Goal: Obtain resource: Download file/media

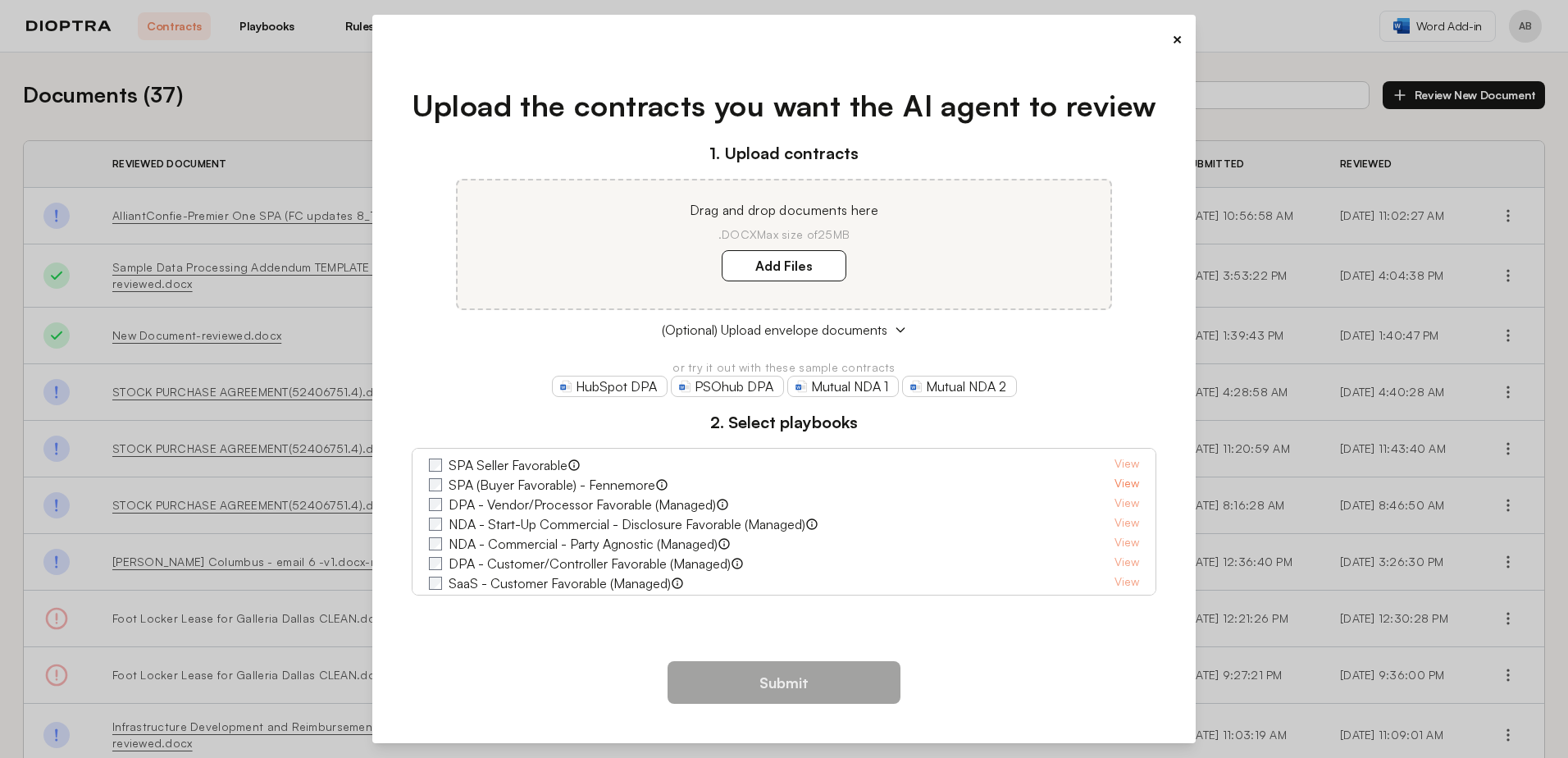
click at [1115, 484] on link "View" at bounding box center [1128, 485] width 25 height 20
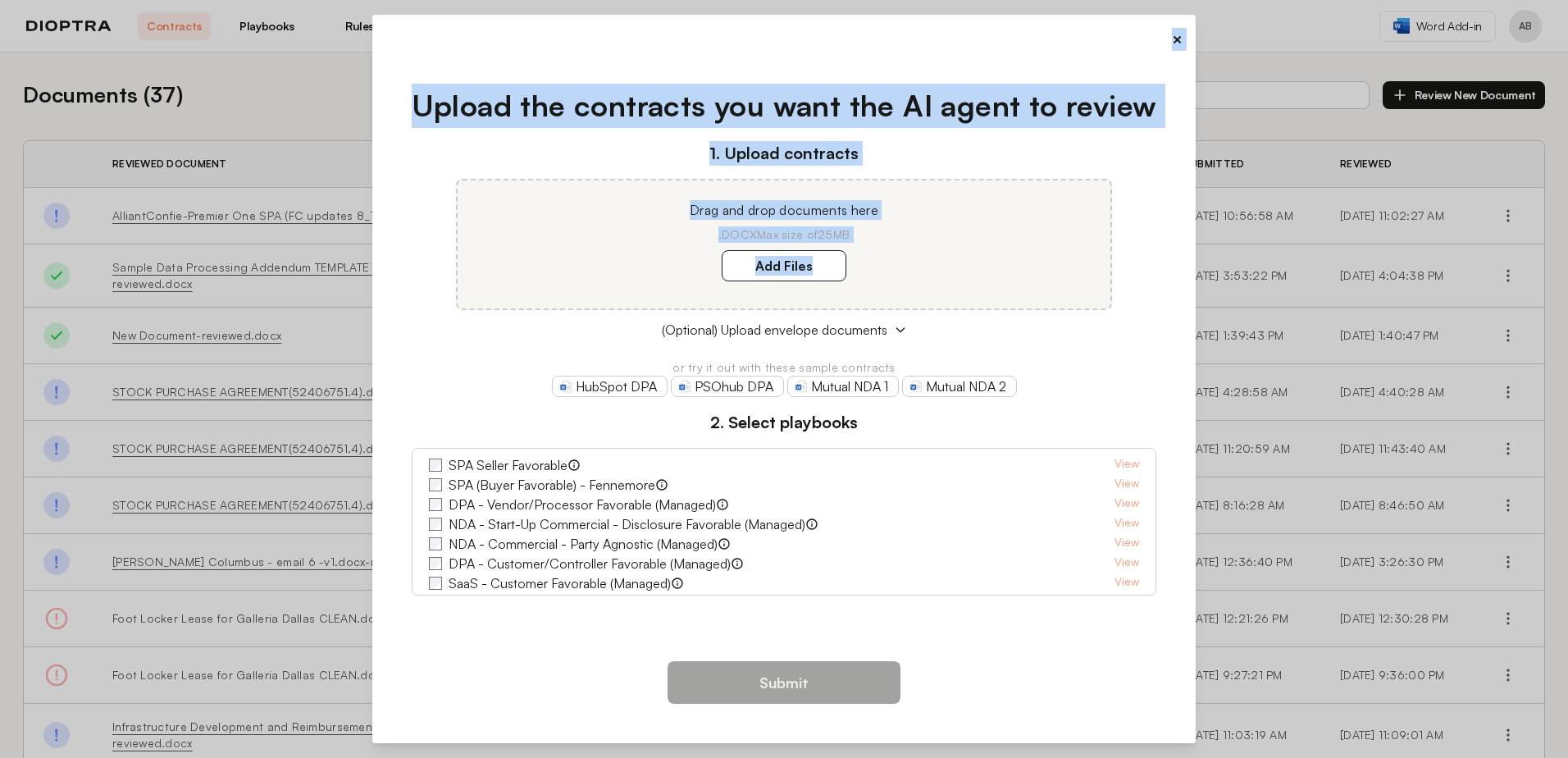
drag, startPoint x: 1085, startPoint y: 37, endPoint x: 1126, endPoint y: 265, distance: 231.7
click at [1126, 265] on div "× Upload the contracts you want the AI agent to review 1. Upload contracts Drag…" at bounding box center [784, 379] width 825 height 729
drag, startPoint x: 1126, startPoint y: 265, endPoint x: 1174, endPoint y: 41, distance: 229.1
click at [1174, 41] on button "×" at bounding box center [1178, 39] width 11 height 23
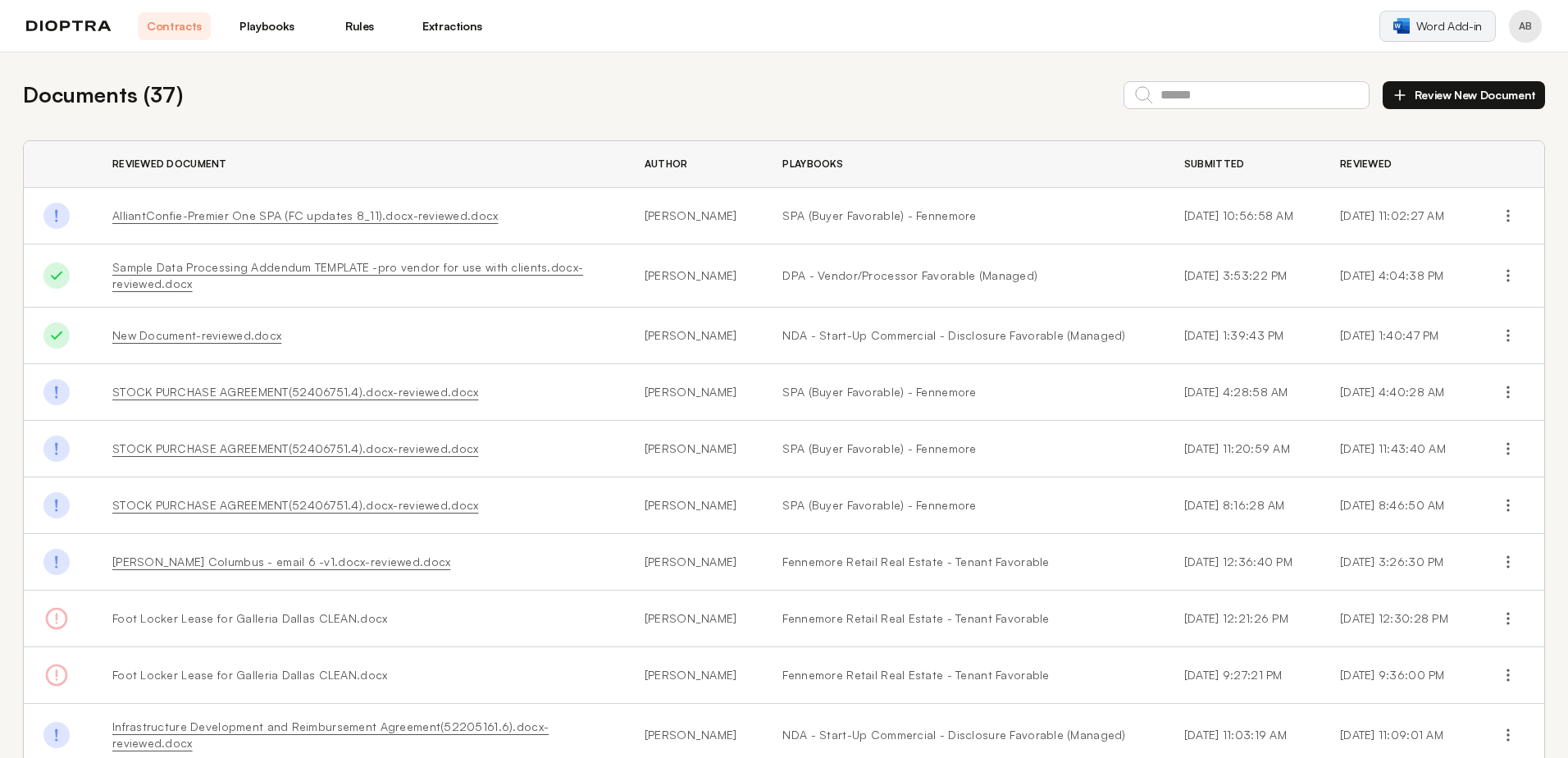
click at [1447, 30] on span "Word Add-in" at bounding box center [1448, 26] width 65 height 16
